Goal: Communication & Community: Answer question/provide support

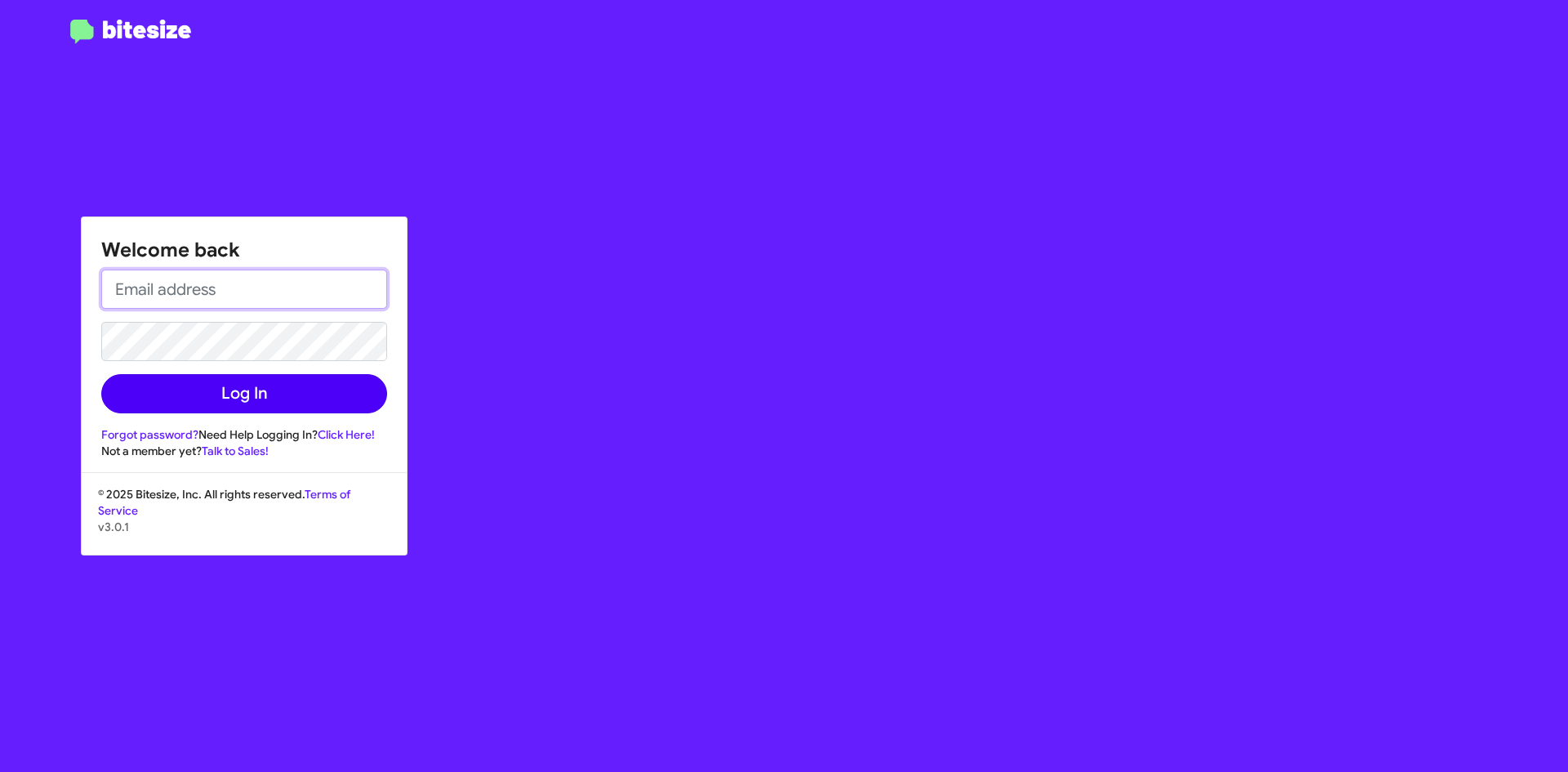
type input "[EMAIL_ADDRESS][DOMAIN_NAME]"
click at [162, 379] on button "Log In" at bounding box center [244, 394] width 286 height 40
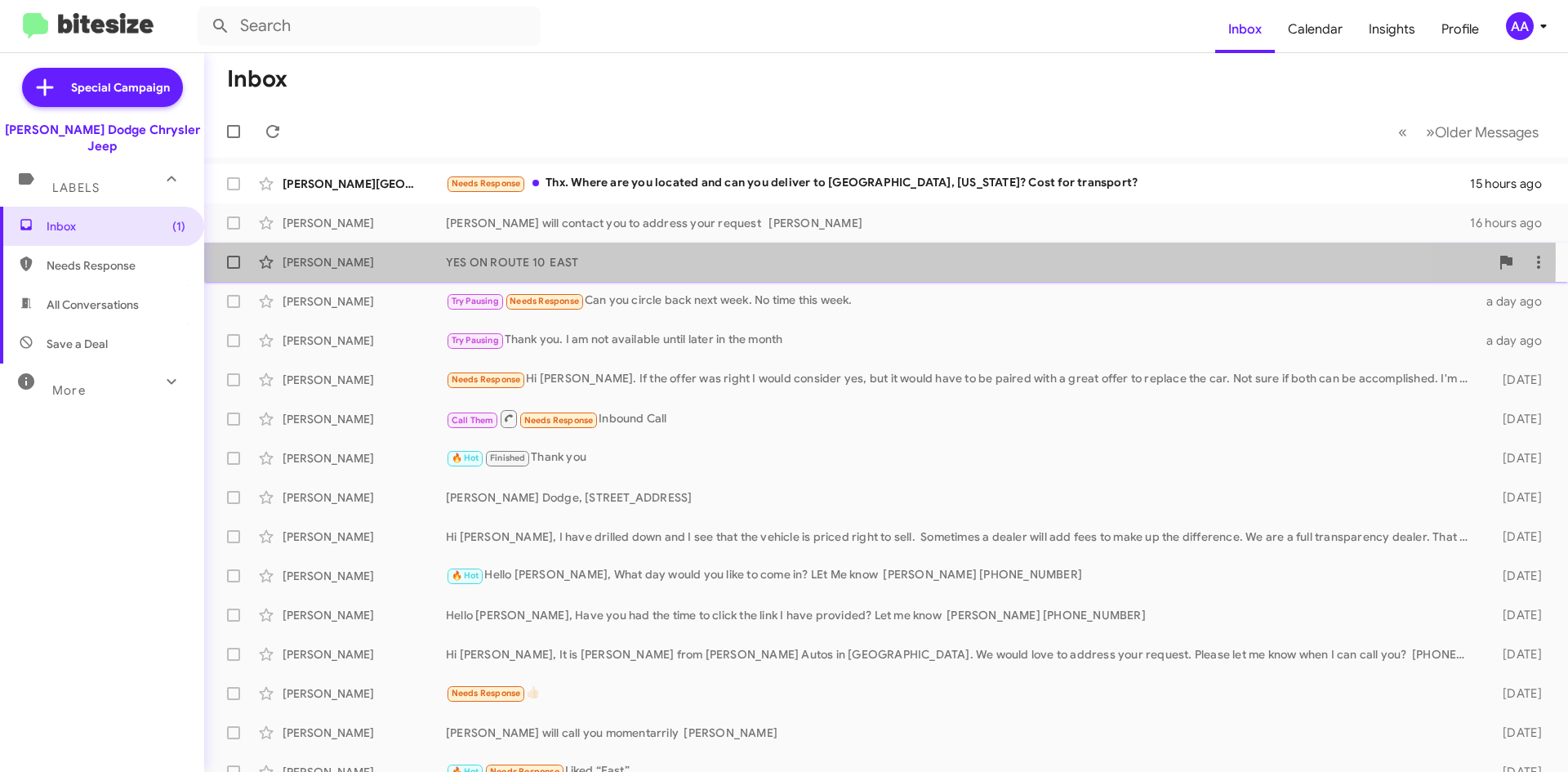
click at [560, 258] on div "YES ON ROUTE 10 EAST" at bounding box center [968, 262] width 1044 height 16
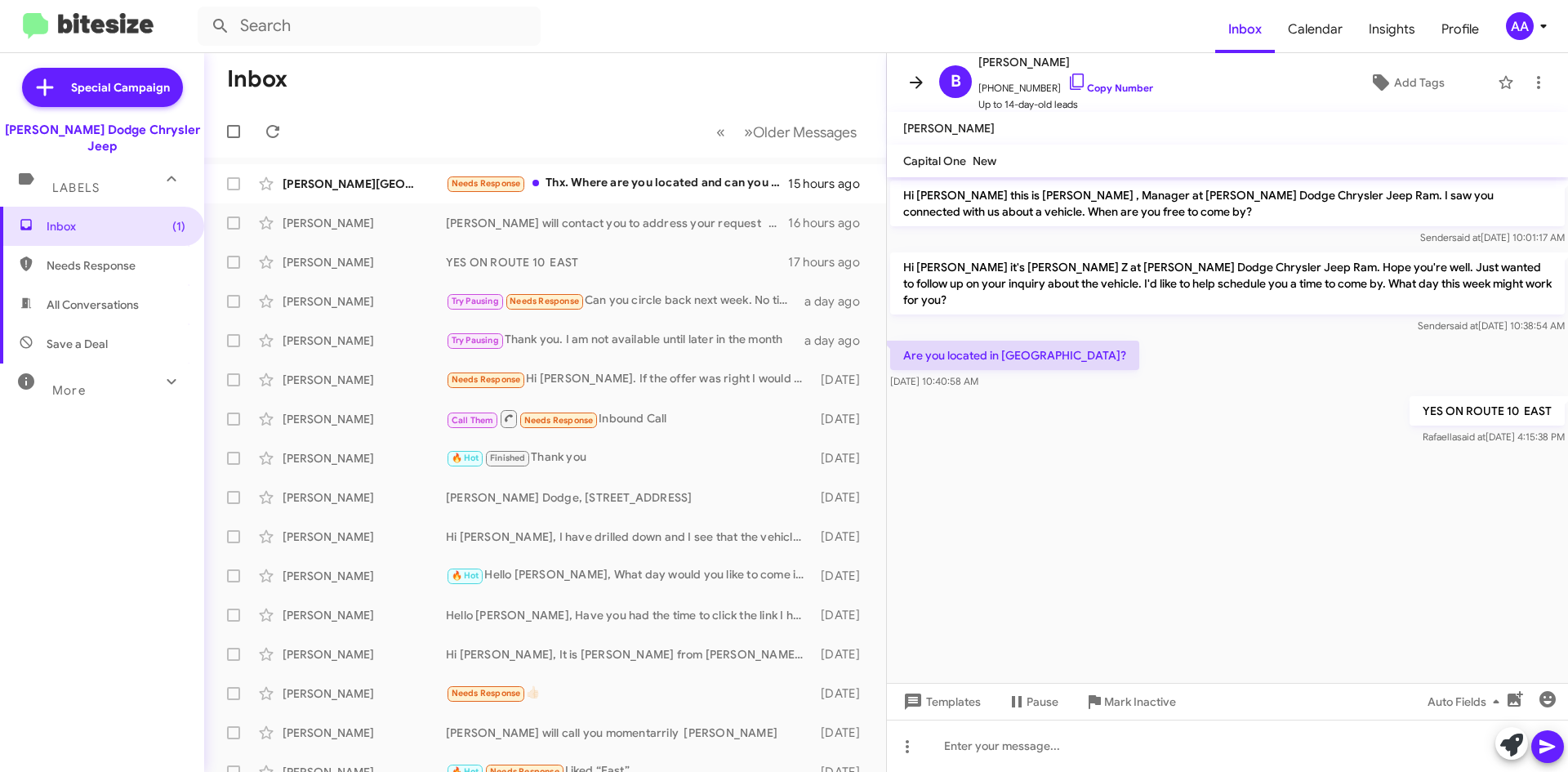
click at [918, 82] on icon at bounding box center [917, 82] width 14 height 13
